Goal: Information Seeking & Learning: Learn about a topic

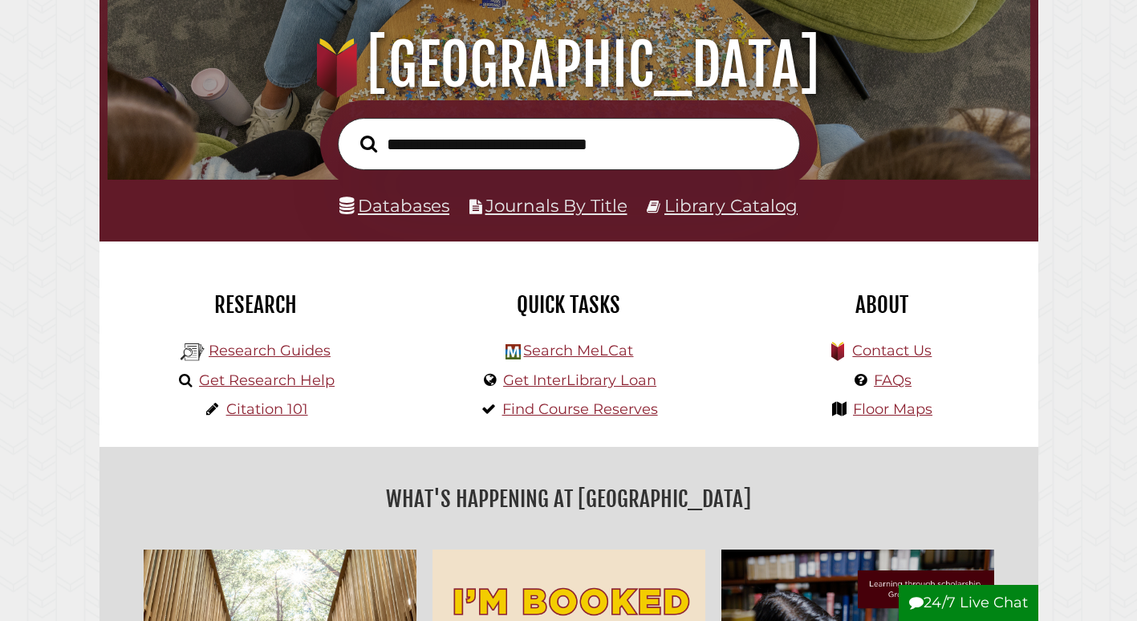
scroll to position [172, 0]
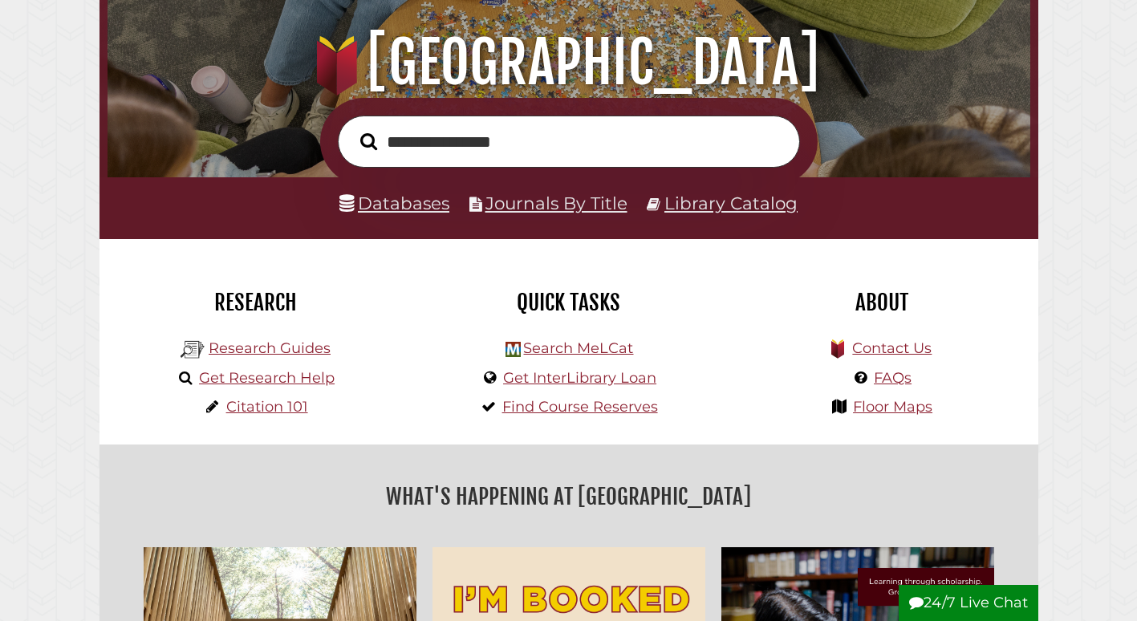
type input "**********"
click at [352, 128] on button "Search" at bounding box center [368, 141] width 33 height 26
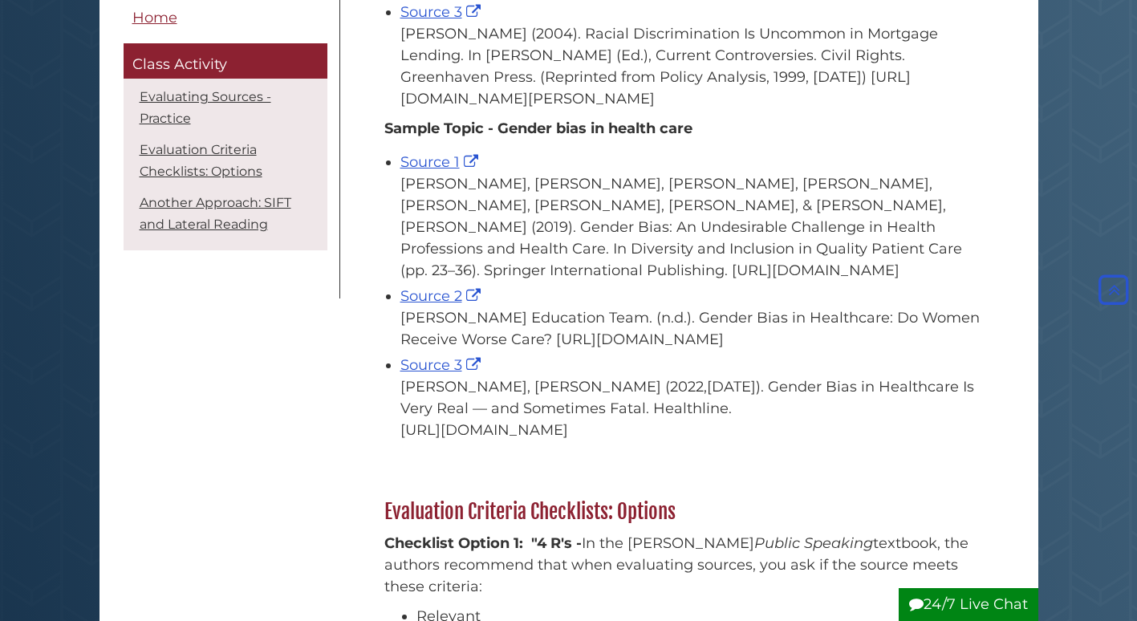
scroll to position [982, 0]
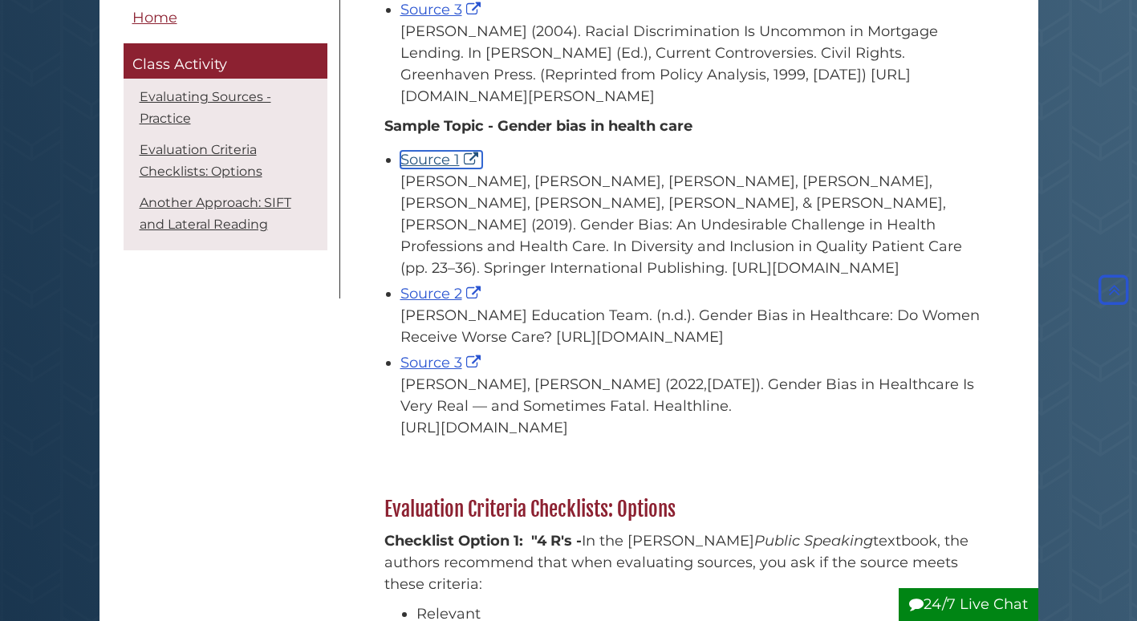
click at [436, 168] on link "Source 1" at bounding box center [441, 160] width 82 height 18
click at [420, 168] on link "Source 1" at bounding box center [441, 160] width 82 height 18
click at [442, 302] on link "Source 2" at bounding box center [442, 294] width 84 height 18
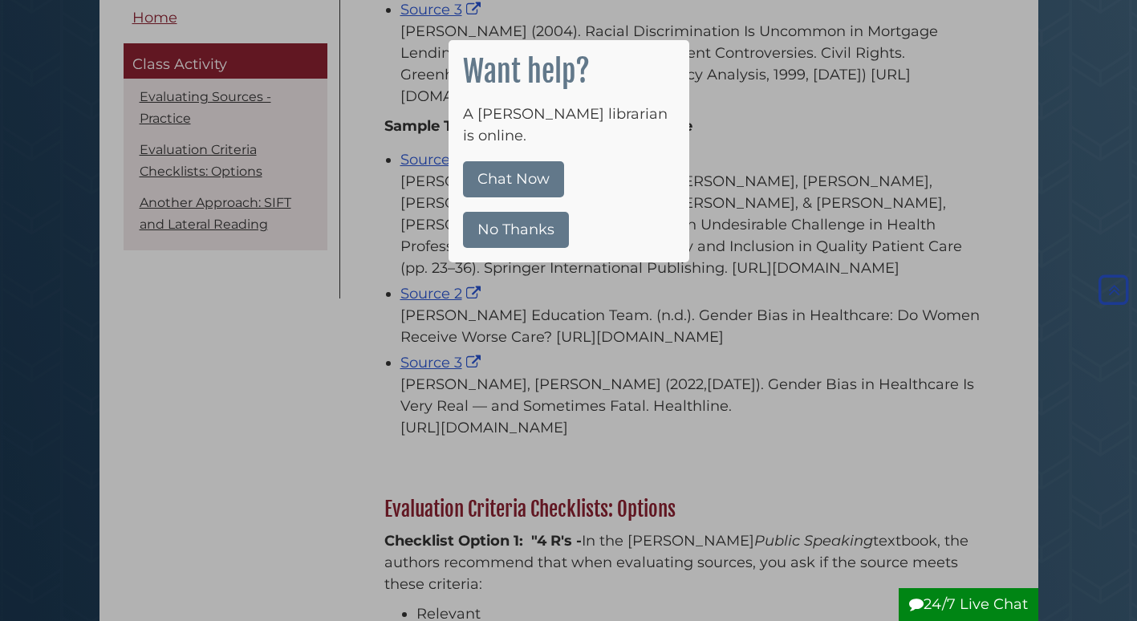
click at [510, 212] on button "No Thanks" at bounding box center [516, 230] width 106 height 36
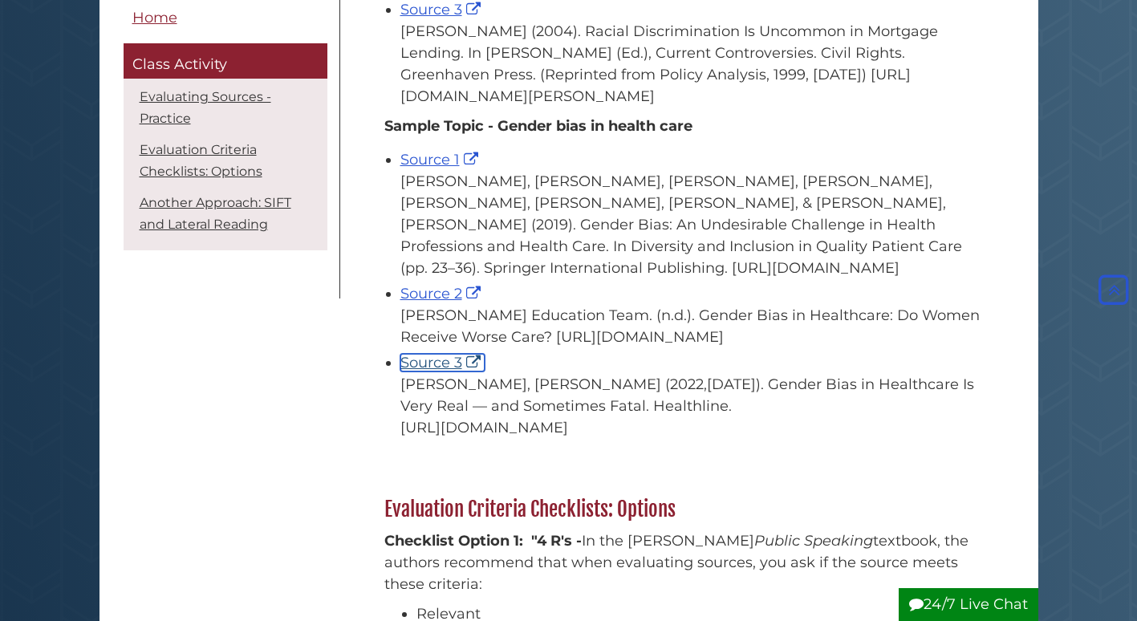
click at [434, 371] on link "Source 3" at bounding box center [442, 363] width 84 height 18
click at [443, 371] on link "Source 3" at bounding box center [442, 363] width 84 height 18
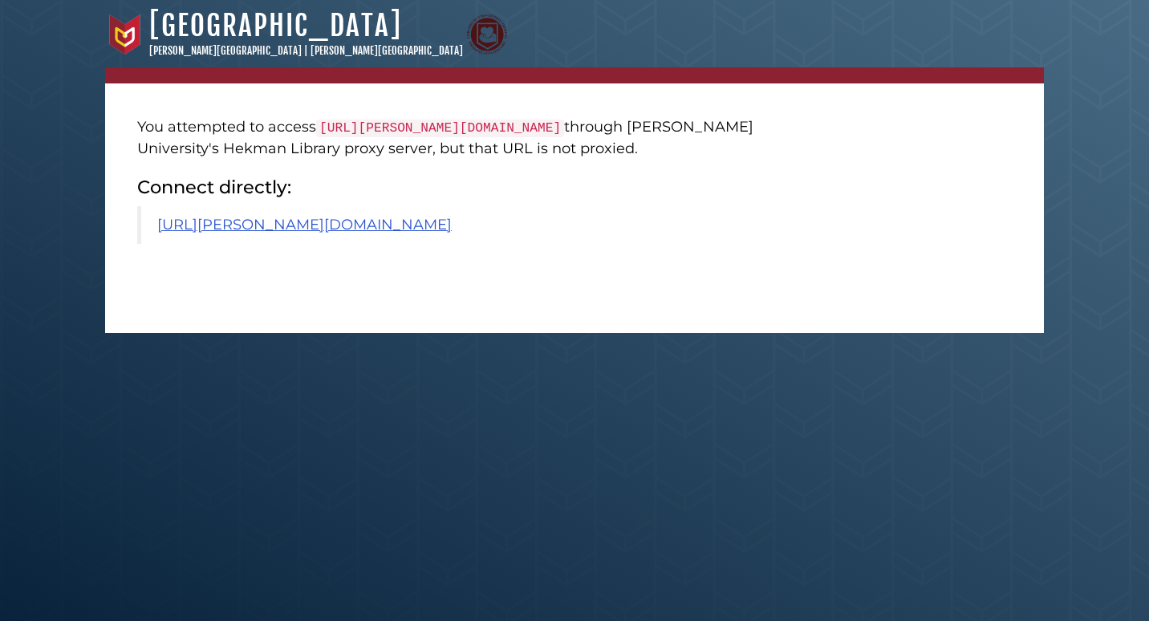
click at [339, 244] on blockquote "[URL][PERSON_NAME][DOMAIN_NAME]" at bounding box center [460, 225] width 646 height 38
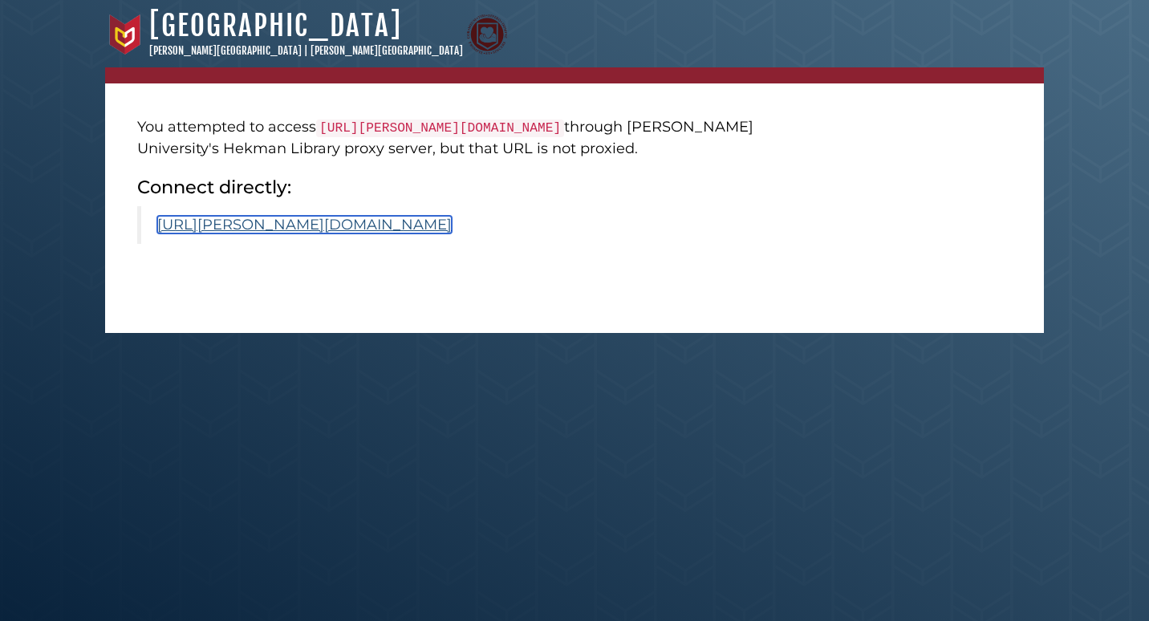
click at [338, 233] on link "[URL][PERSON_NAME][DOMAIN_NAME]" at bounding box center [304, 225] width 294 height 18
click at [291, 233] on link "[URL][PERSON_NAME][DOMAIN_NAME]" at bounding box center [304, 225] width 294 height 18
click at [389, 233] on link "https://calvin.primo.exlibrisgroup.com/permalink/01CALVIN_INST/1p09kqq/cdi_spri…" at bounding box center [304, 225] width 294 height 18
